Goal: Transaction & Acquisition: Purchase product/service

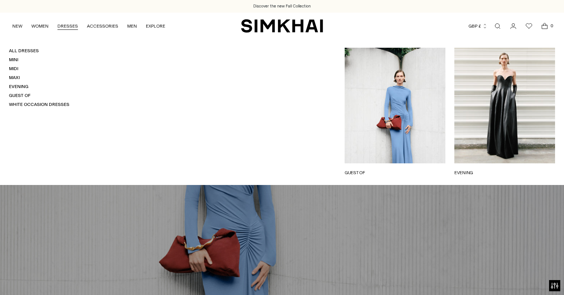
click at [65, 27] on link "DRESSES" at bounding box center [67, 26] width 21 height 16
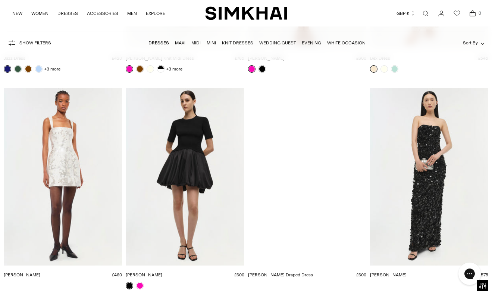
scroll to position [12725, 0]
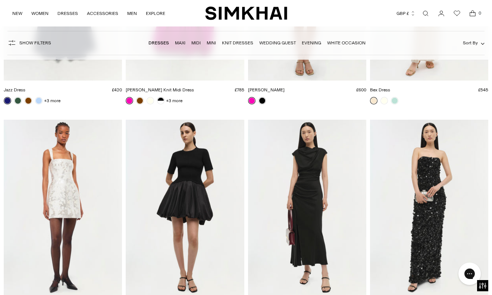
click at [0, 0] on img "Burke Draped Dress" at bounding box center [0, 0] width 0 height 0
